Goal: Information Seeking & Learning: Learn about a topic

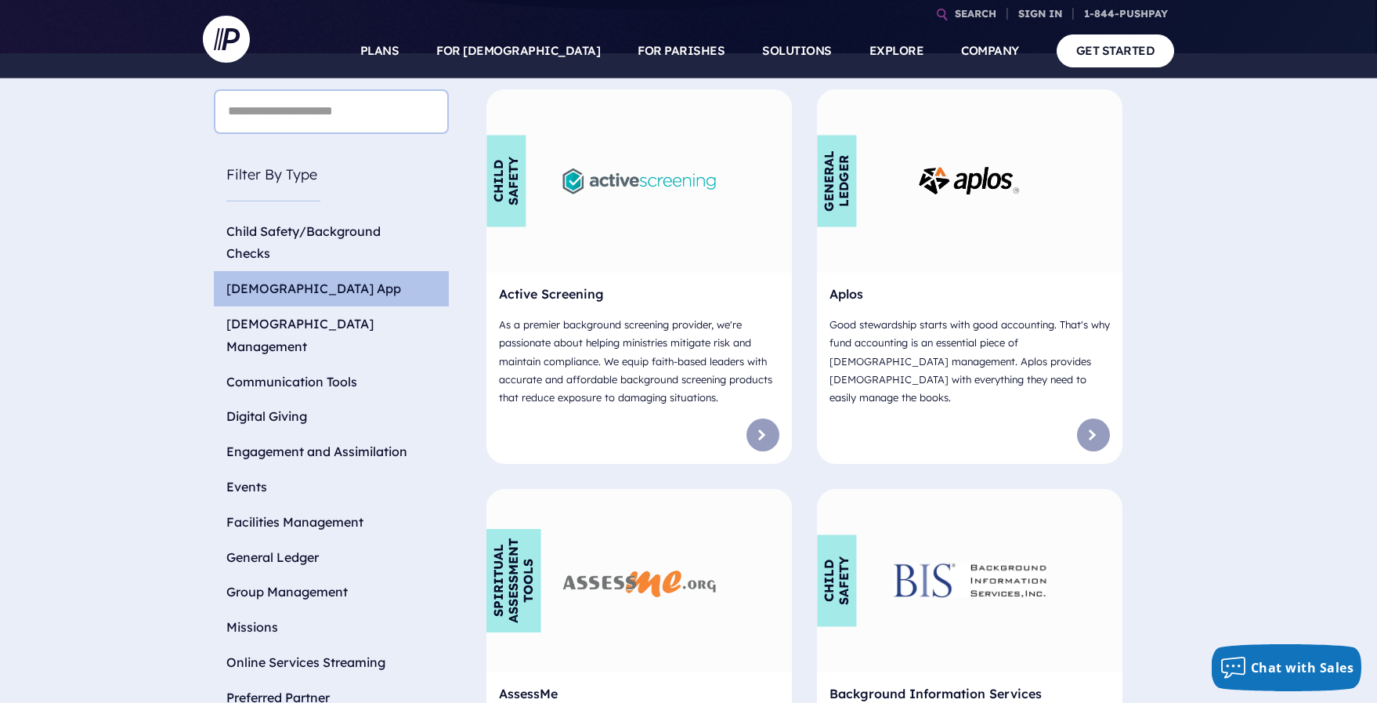
scroll to position [550, 2]
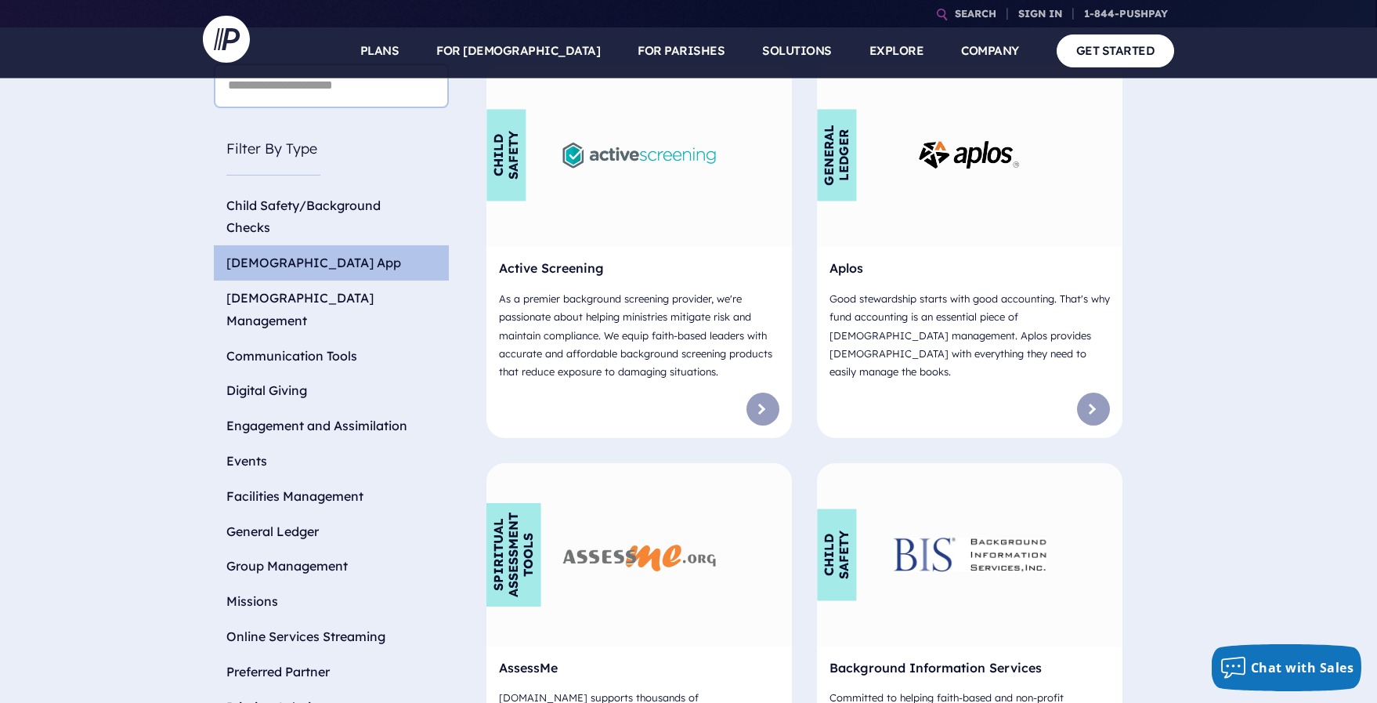
click at [273, 245] on li "[DEMOGRAPHIC_DATA] App" at bounding box center [331, 262] width 235 height 35
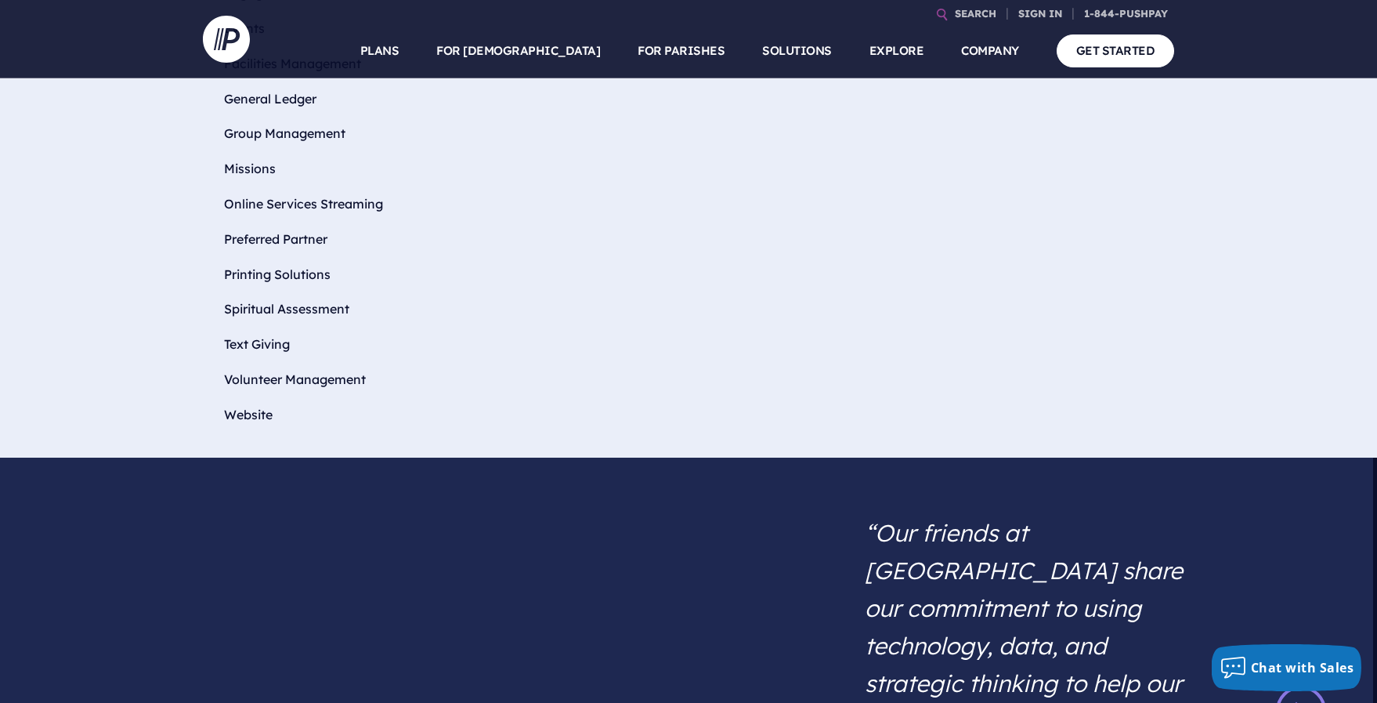
scroll to position [1115, 4]
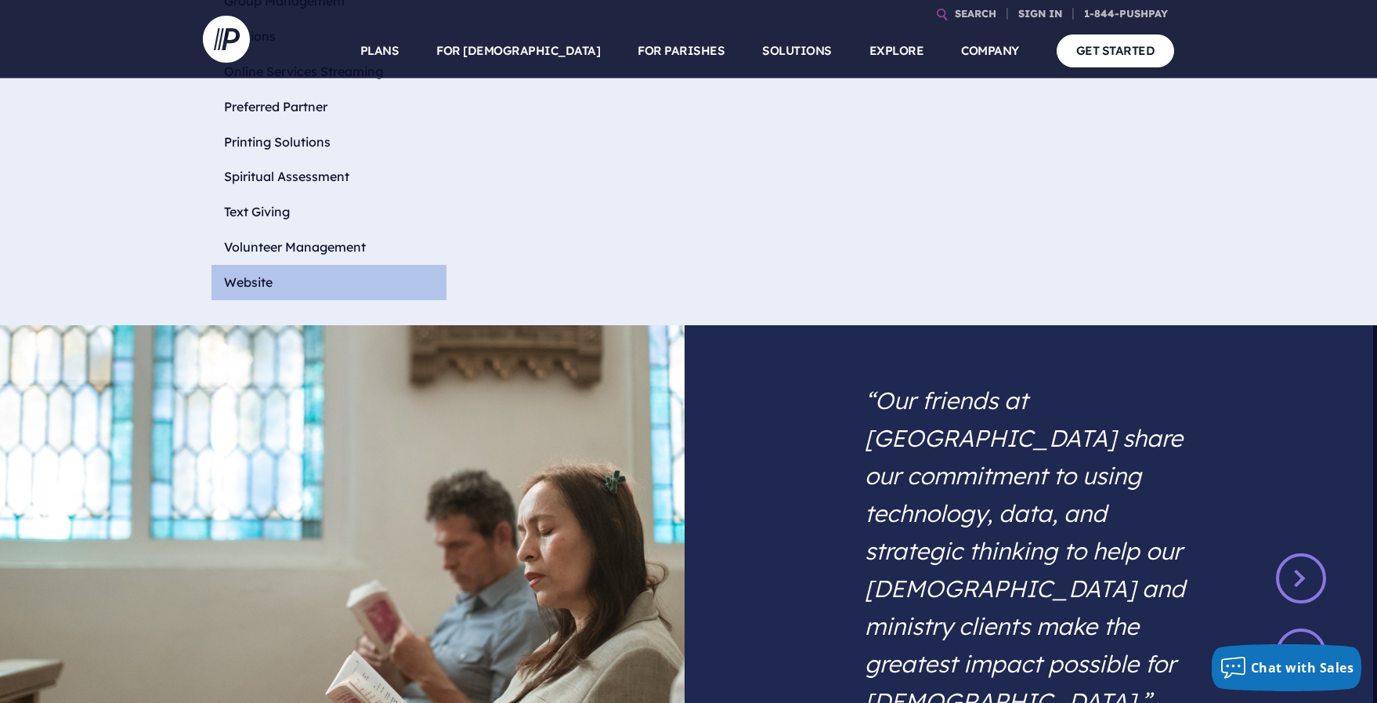
click at [263, 265] on li "Website" at bounding box center [328, 282] width 235 height 35
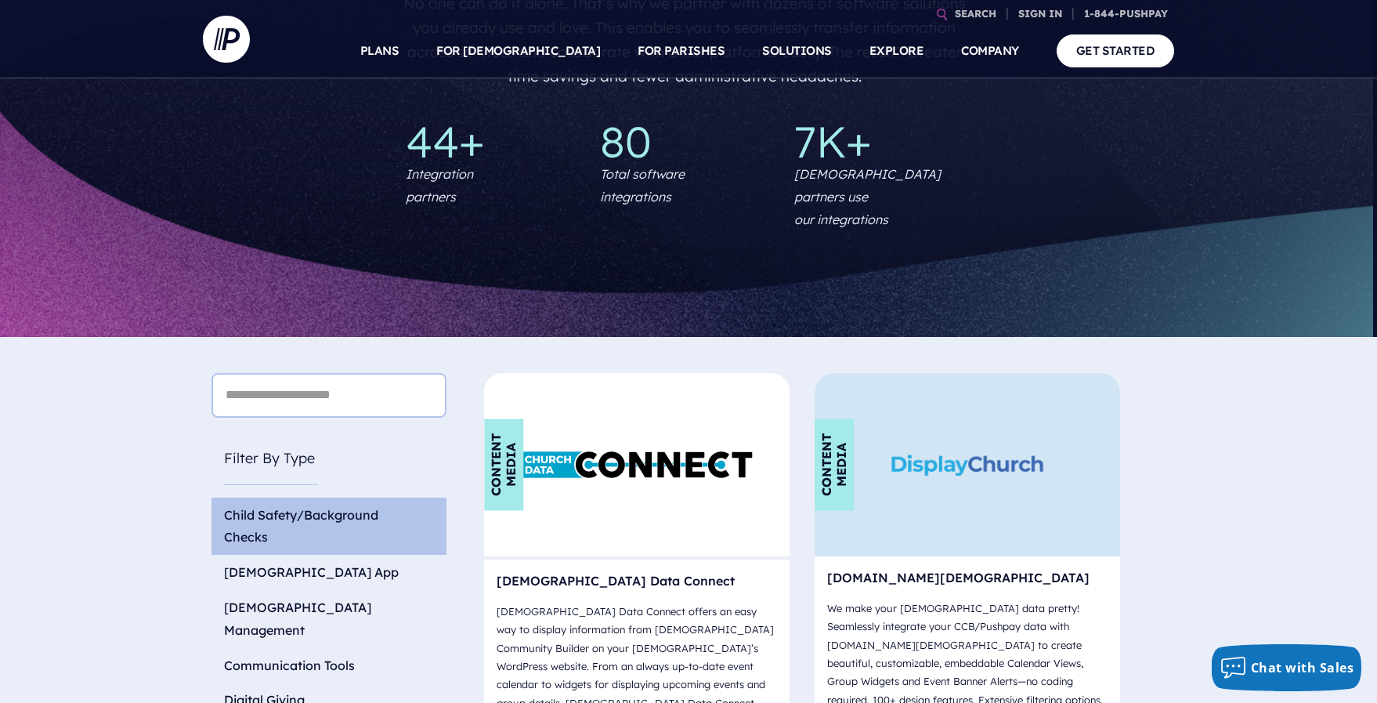
scroll to position [229, 4]
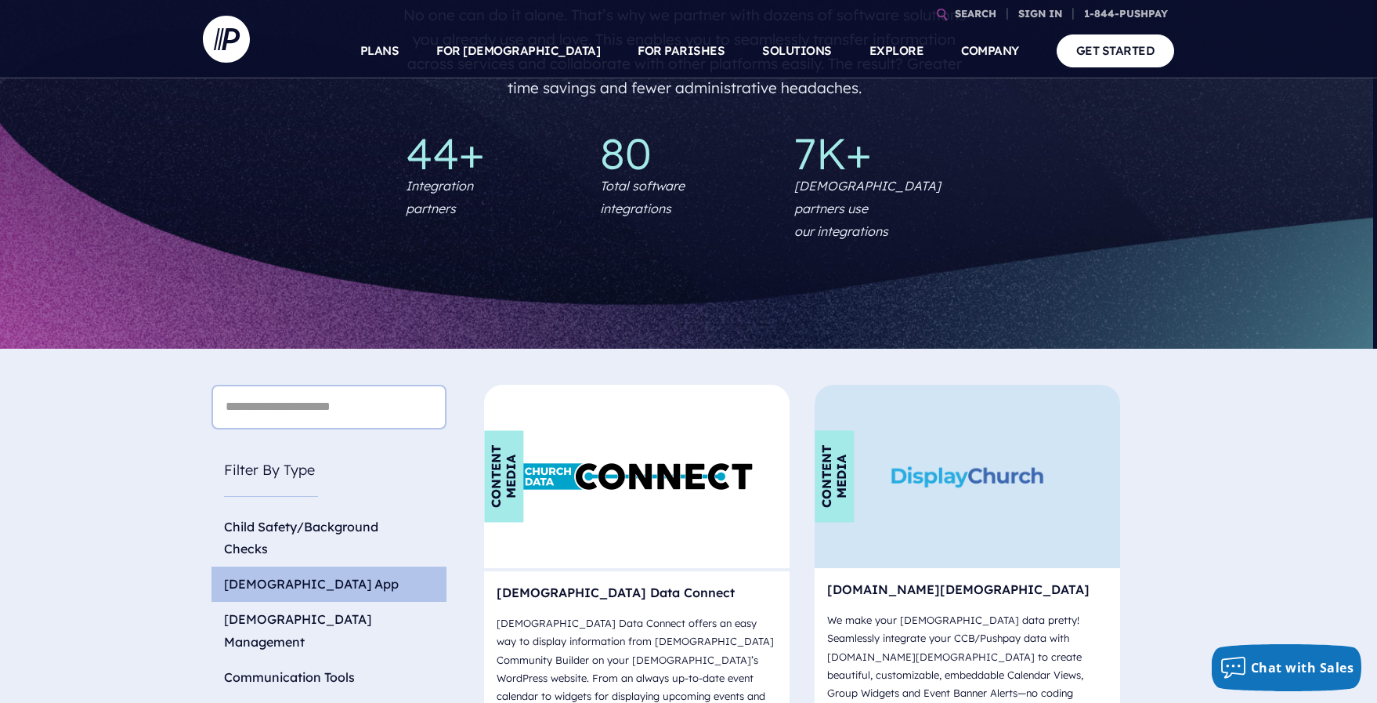
click at [271, 566] on li "[DEMOGRAPHIC_DATA] App" at bounding box center [328, 583] width 235 height 35
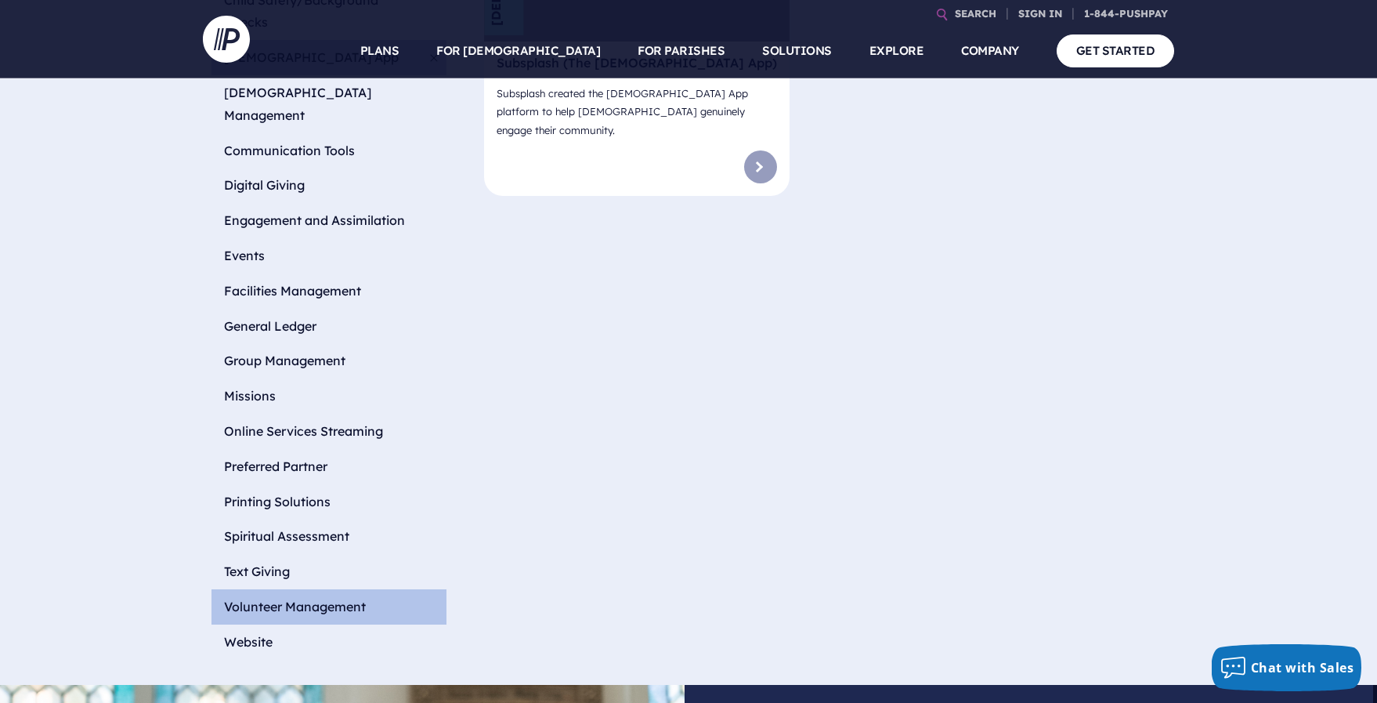
scroll to position [763, 4]
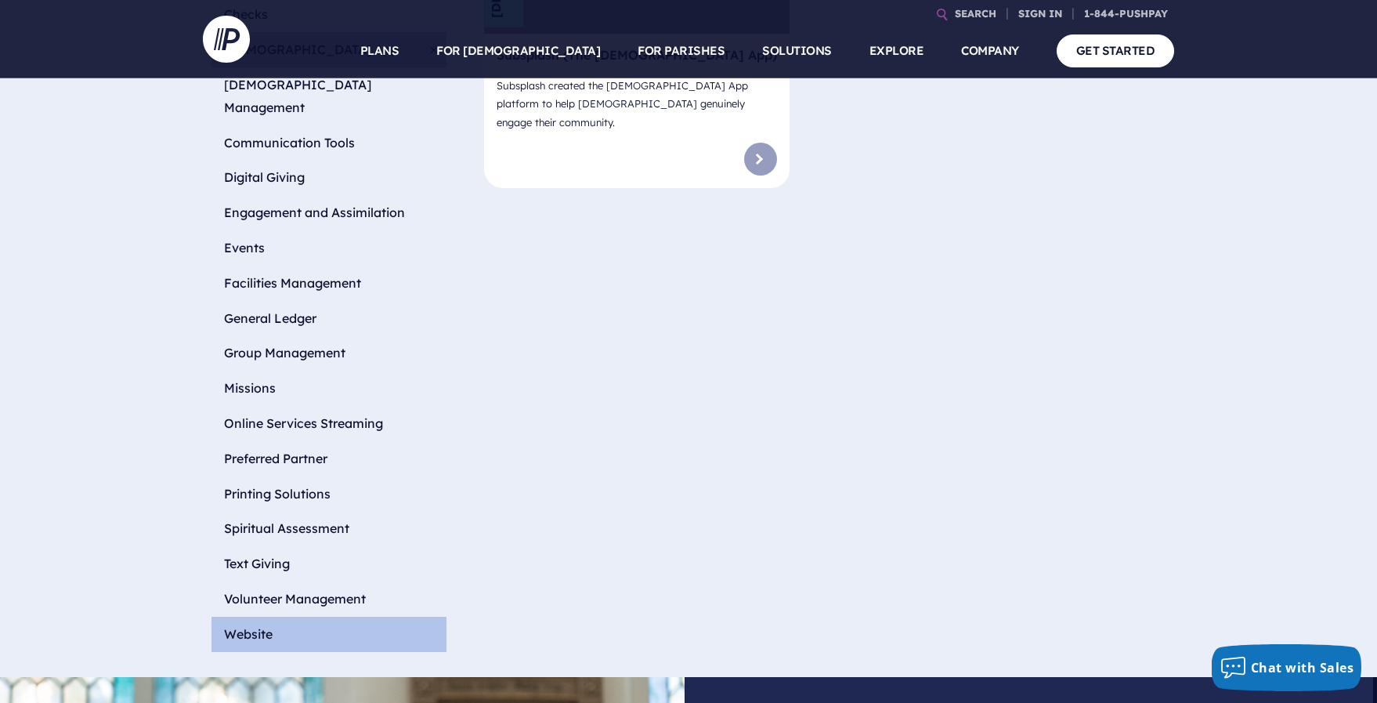
click at [273, 616] on li "Website" at bounding box center [328, 633] width 235 height 35
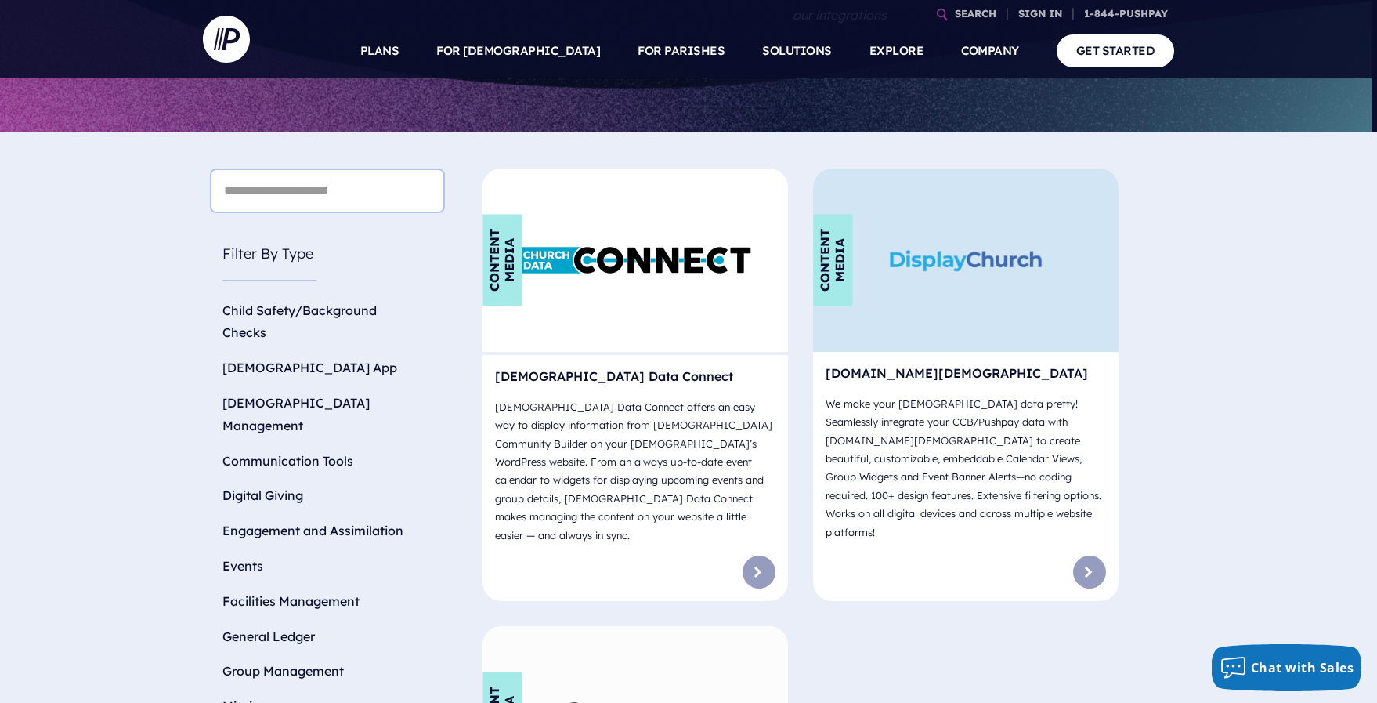
scroll to position [442, 5]
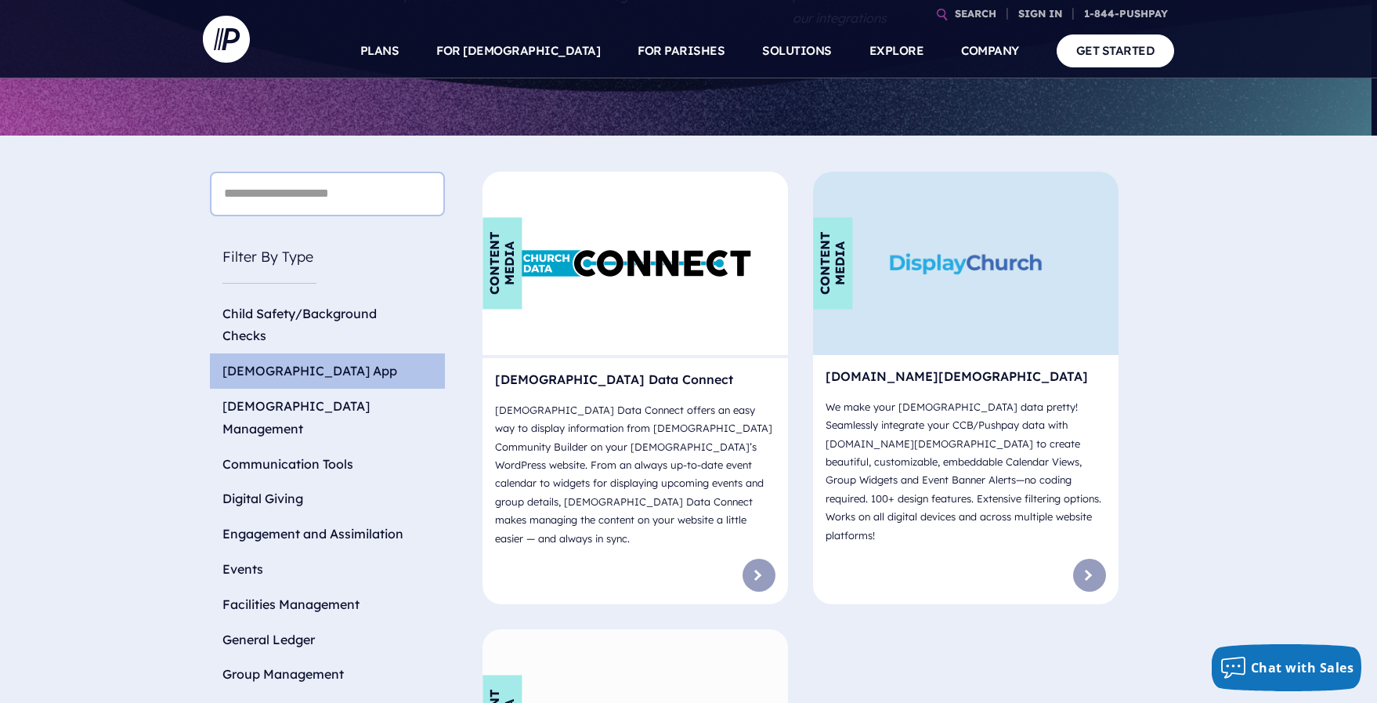
click at [332, 353] on li "[DEMOGRAPHIC_DATA] App" at bounding box center [327, 370] width 235 height 35
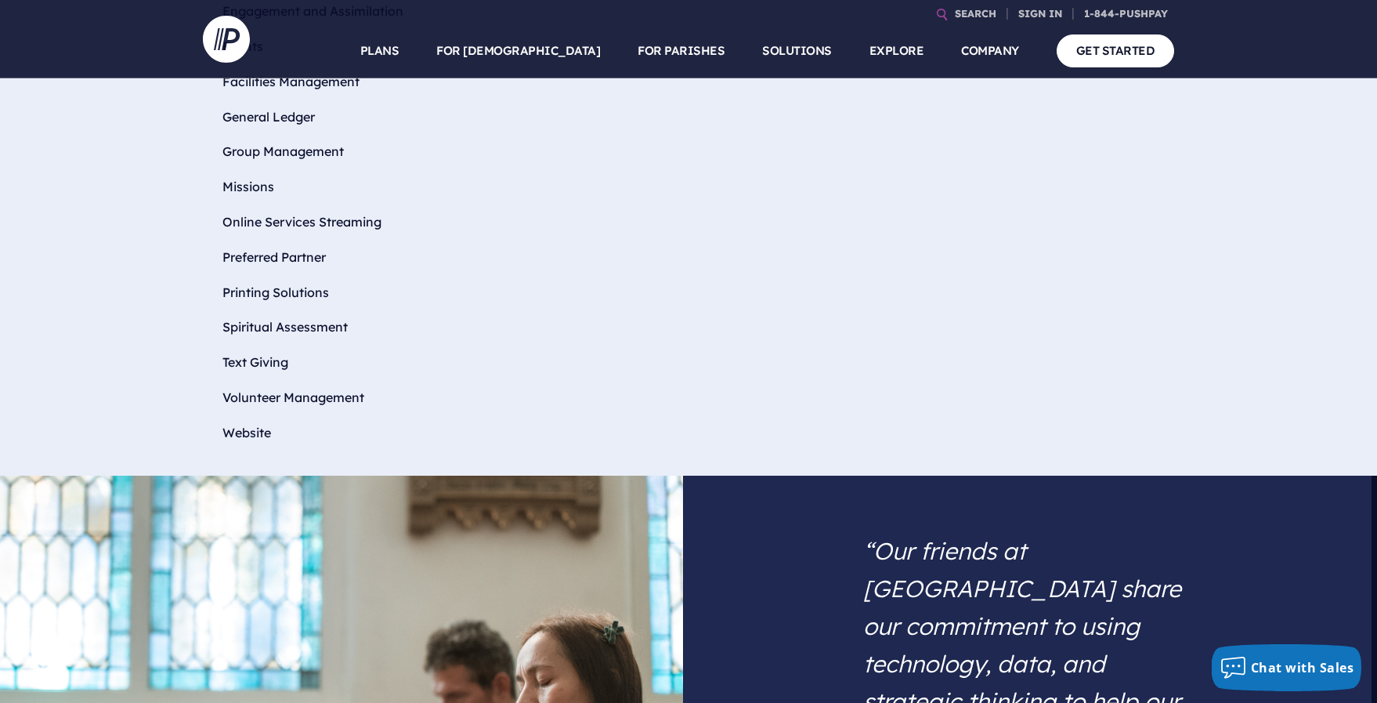
scroll to position [1014, 5]
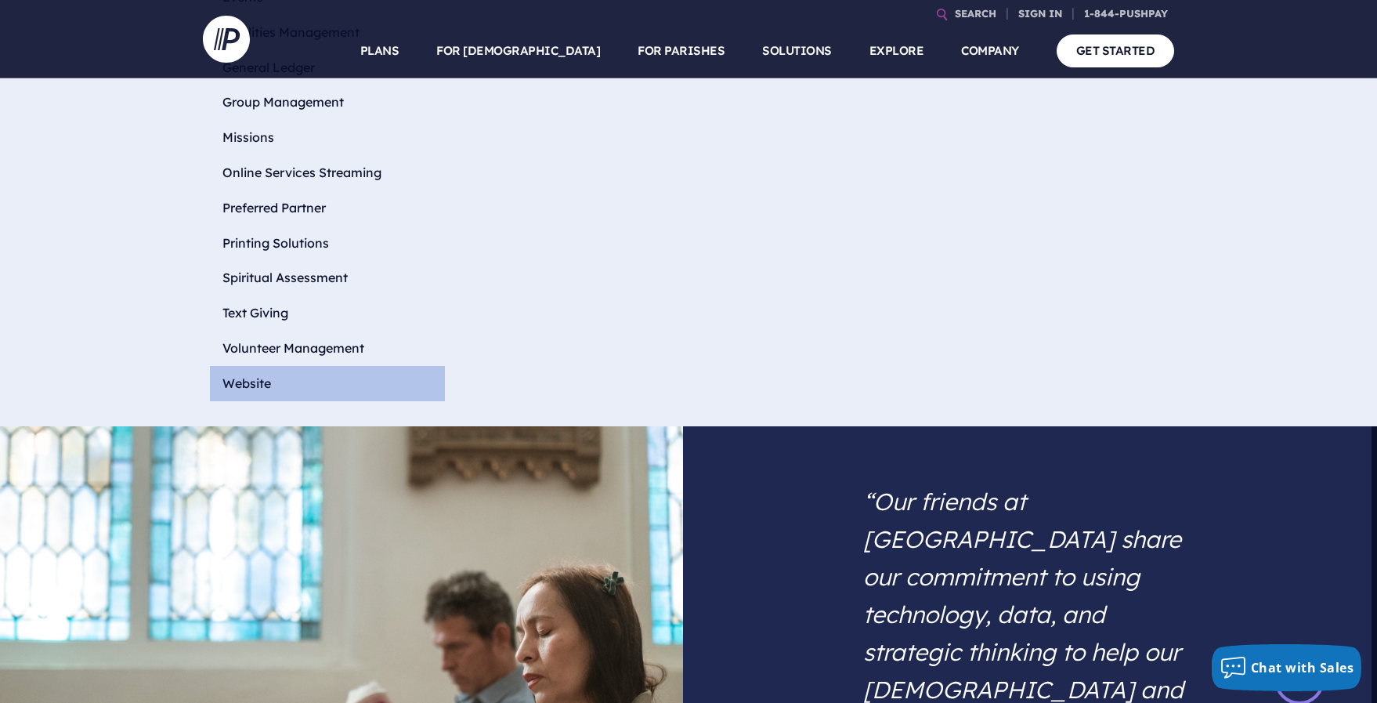
click at [249, 366] on li "Website" at bounding box center [327, 383] width 235 height 35
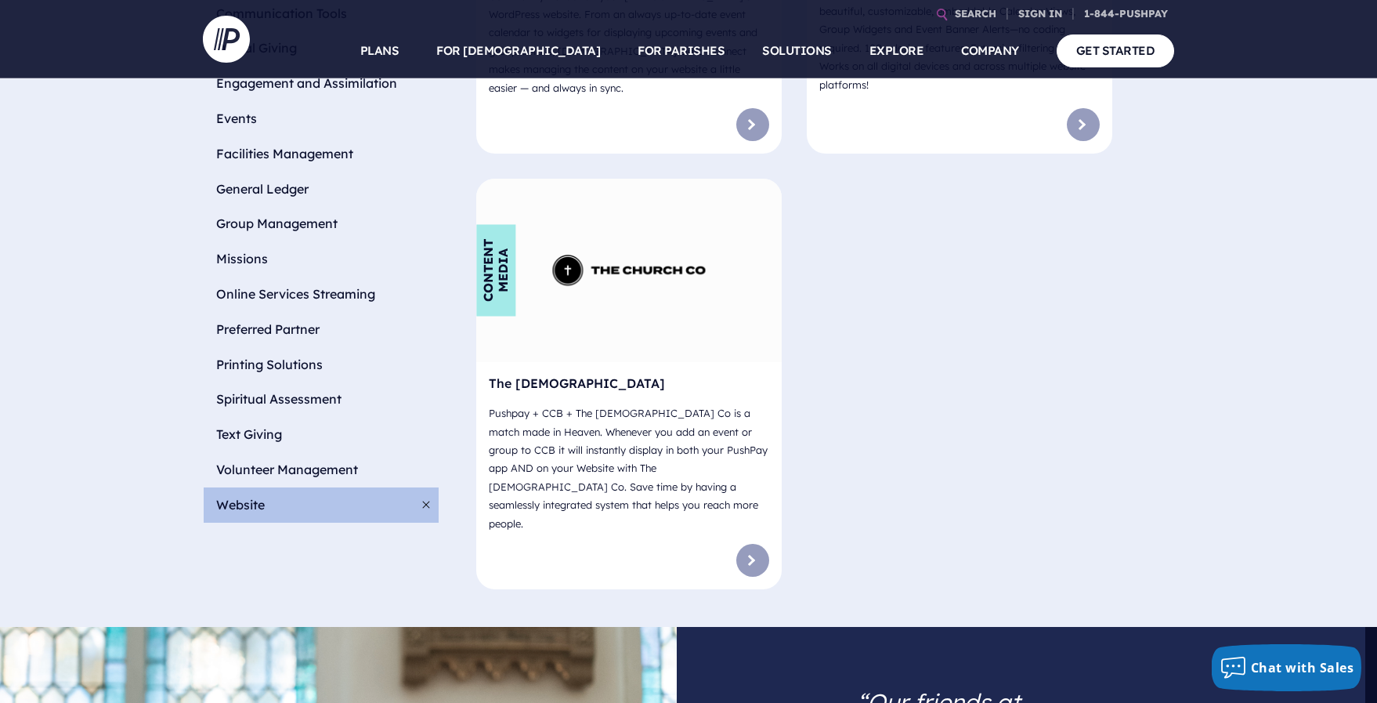
scroll to position [892, 12]
click at [760, 544] on link at bounding box center [752, 560] width 33 height 33
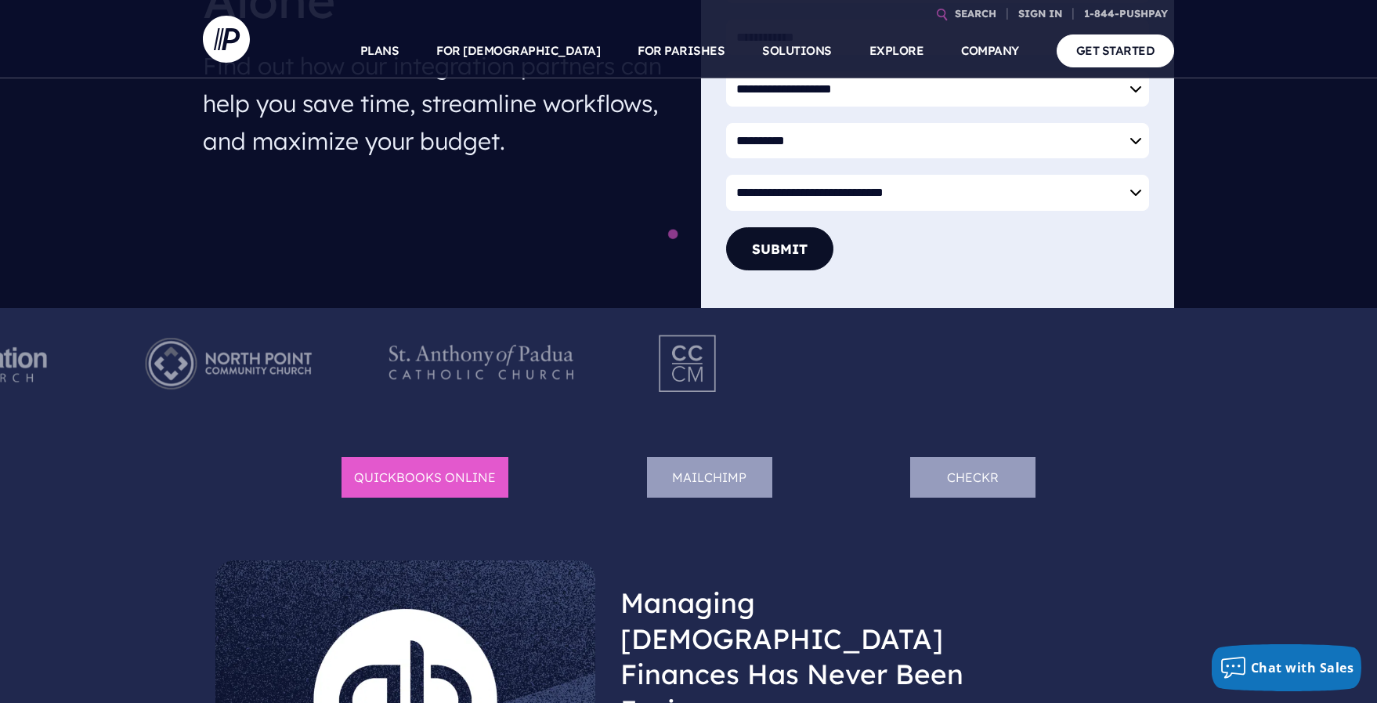
scroll to position [410, 0]
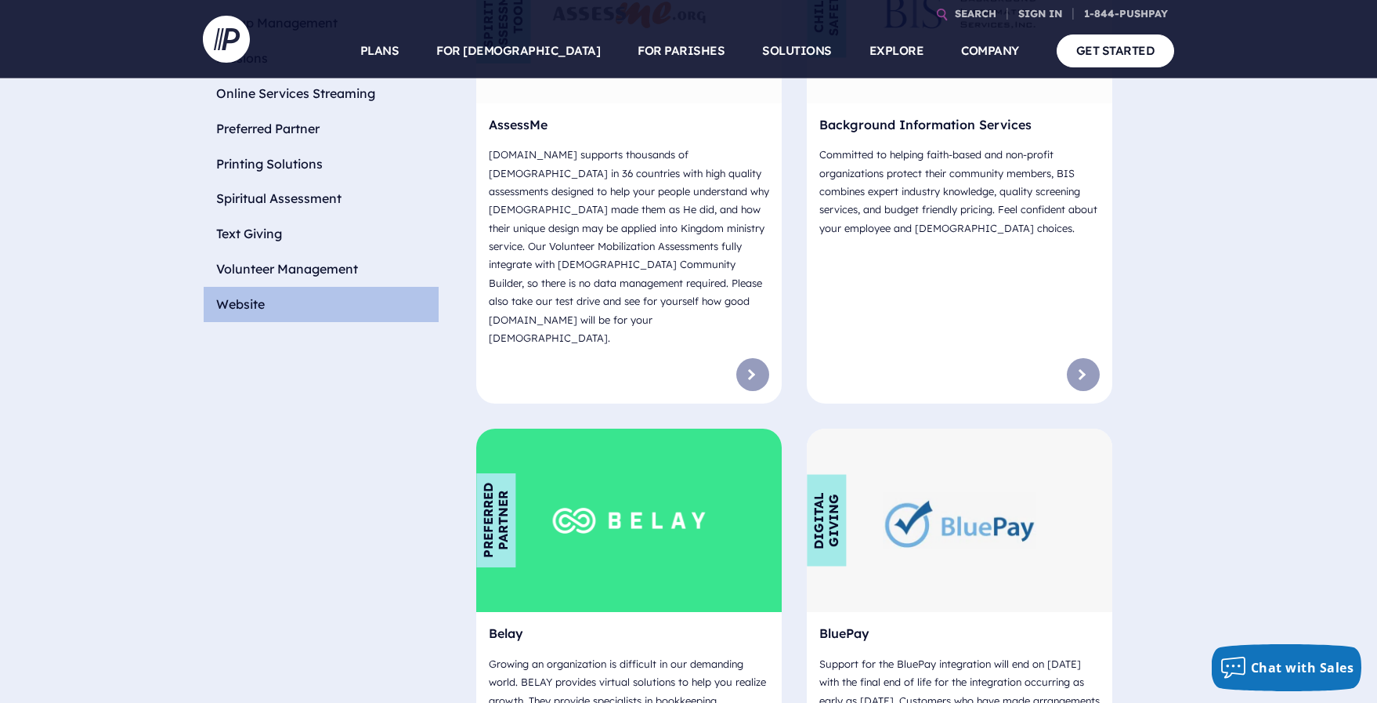
scroll to position [1097, 12]
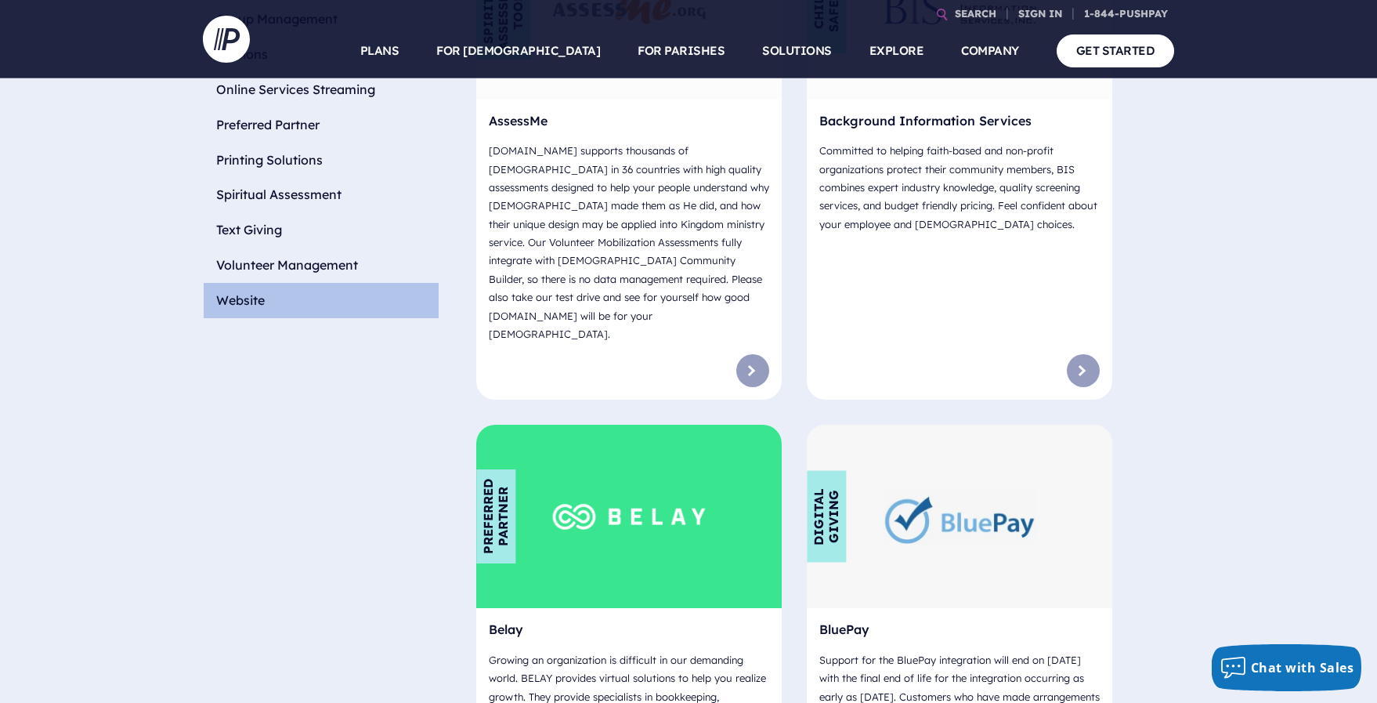
click at [252, 283] on li "Website" at bounding box center [321, 300] width 235 height 35
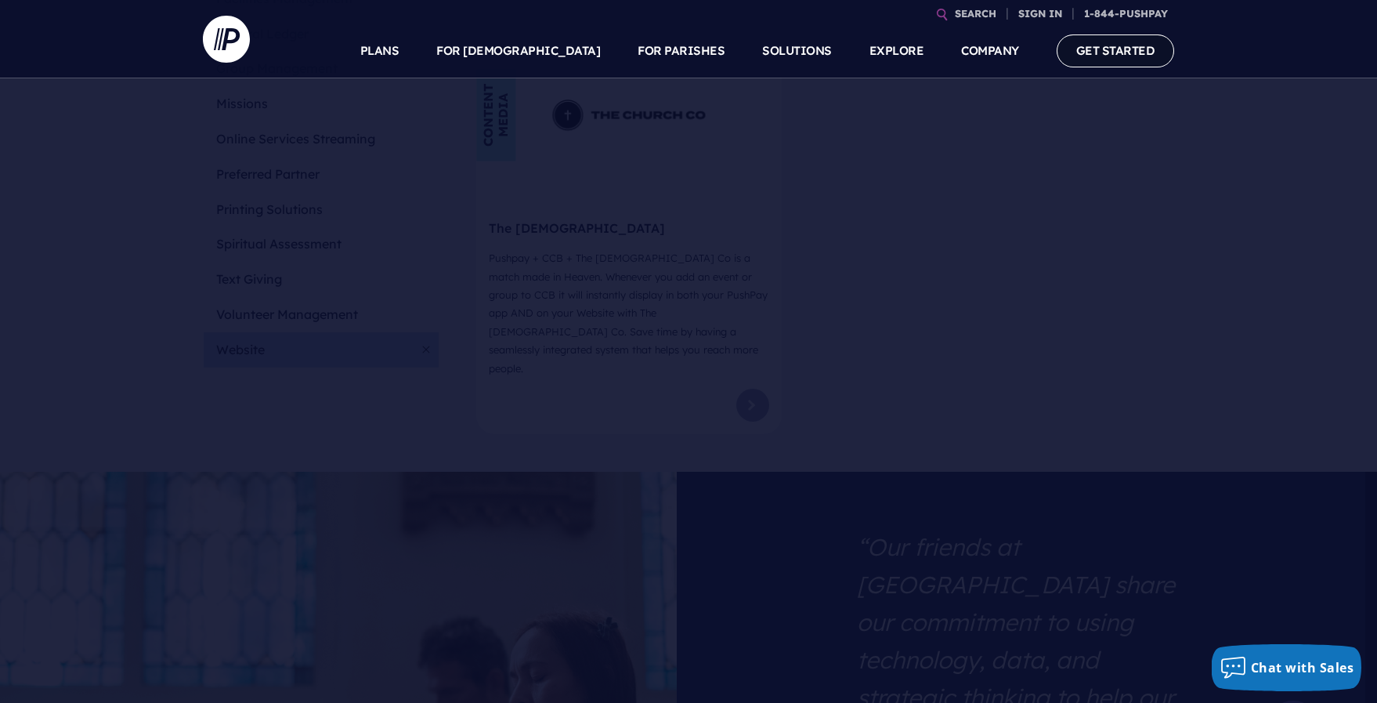
scroll to position [1048, 12]
